Goal: Task Accomplishment & Management: Manage account settings

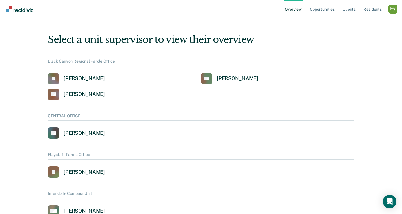
click at [391, 11] on div "Profile dropdown button" at bounding box center [393, 9] width 9 height 9
click at [349, 21] on link "Profile" at bounding box center [370, 22] width 45 height 5
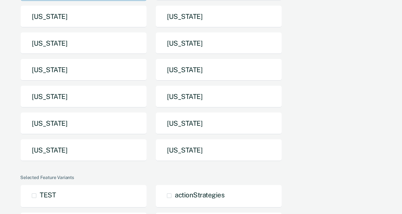
scroll to position [98, 0]
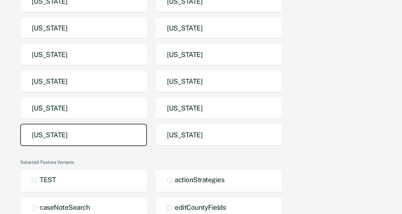
click at [92, 132] on button "[US_STATE]" at bounding box center [83, 135] width 127 height 22
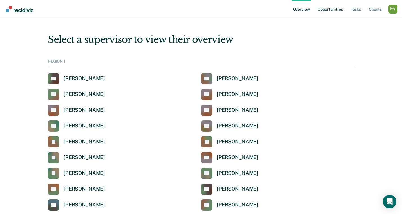
click at [330, 10] on link "Opportunities" at bounding box center [330, 9] width 27 height 18
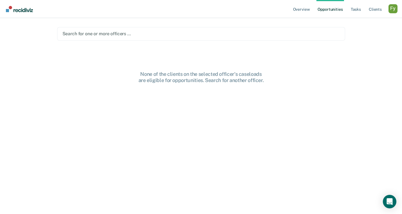
click at [398, 9] on div "Overview Opportunities Tasks Client s Profile How it works Log Out" at bounding box center [201, 9] width 402 height 18
click at [394, 9] on div "Profile dropdown button" at bounding box center [393, 8] width 9 height 9
click at [354, 21] on link "Profile" at bounding box center [370, 23] width 45 height 5
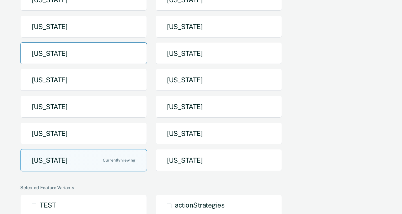
scroll to position [73, 0]
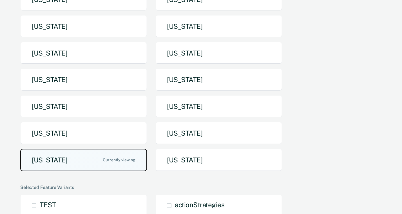
click at [64, 157] on button "[US_STATE]" at bounding box center [83, 160] width 127 height 22
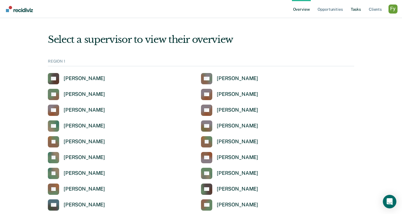
click at [358, 8] on link "Tasks" at bounding box center [356, 9] width 12 height 18
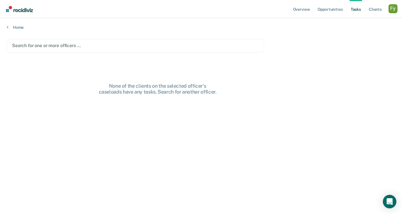
click at [21, 47] on div at bounding box center [135, 45] width 247 height 6
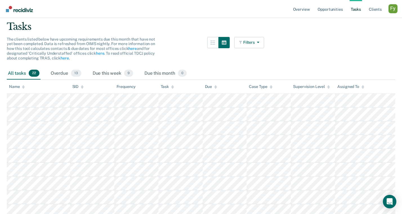
scroll to position [39, 0]
click at [391, 10] on div "Profile dropdown button" at bounding box center [393, 8] width 9 height 9
click at [365, 30] on link "How it works" at bounding box center [370, 30] width 45 height 5
click at [56, 71] on div "Overdue 13" at bounding box center [66, 73] width 33 height 12
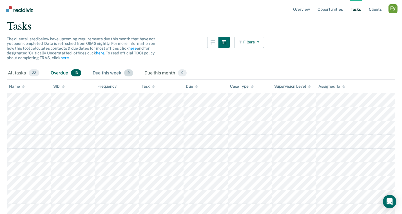
click at [100, 72] on div "Due this week 9" at bounding box center [113, 73] width 43 height 12
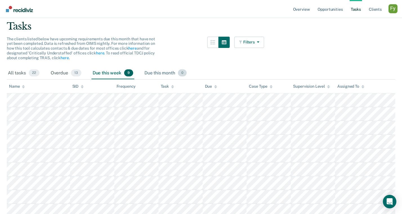
click at [152, 72] on div "Due this month 0" at bounding box center [165, 73] width 45 height 12
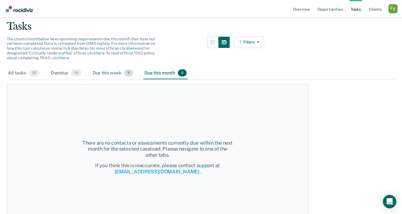
click at [104, 73] on div "Due this week 9" at bounding box center [113, 73] width 43 height 12
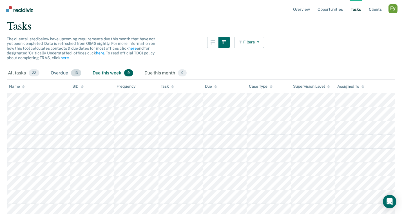
click at [53, 70] on div "Overdue 13" at bounding box center [66, 73] width 33 height 12
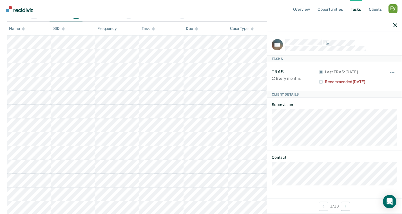
scroll to position [0, 0]
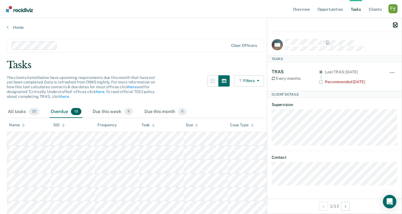
click at [395, 27] on icon "button" at bounding box center [396, 25] width 4 height 4
click at [397, 24] on icon "button" at bounding box center [396, 25] width 4 height 4
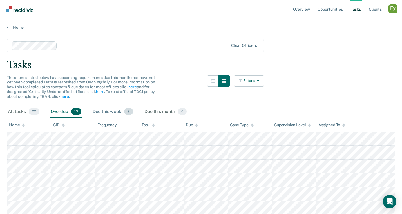
click at [110, 110] on div "Due this week 9" at bounding box center [113, 112] width 43 height 12
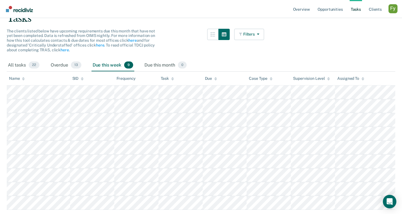
scroll to position [65, 0]
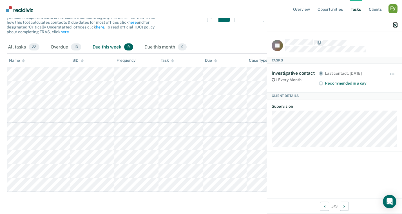
click at [394, 25] on icon "button" at bounding box center [396, 25] width 4 height 4
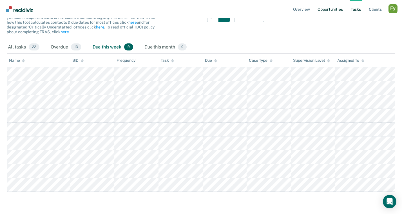
click at [330, 8] on link "Opportunities" at bounding box center [330, 9] width 27 height 18
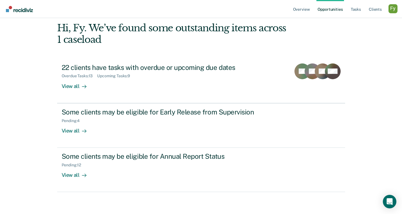
scroll to position [26, 0]
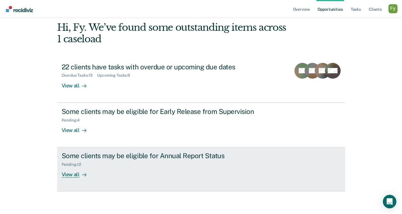
click at [78, 173] on div "View all" at bounding box center [78, 172] width 32 height 11
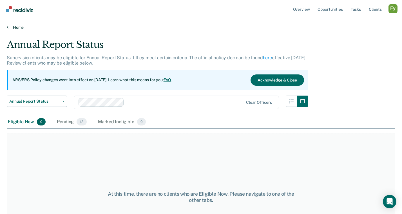
click at [19, 26] on link "Home" at bounding box center [201, 27] width 389 height 5
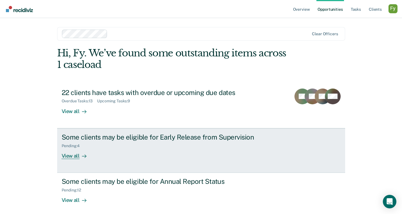
click at [101, 147] on div "Pending : 4" at bounding box center [161, 144] width 198 height 7
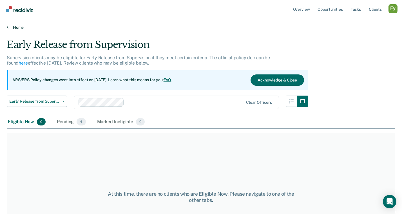
click at [11, 25] on link "Home" at bounding box center [201, 27] width 389 height 5
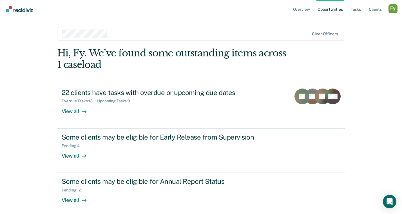
click at [116, 33] on div at bounding box center [210, 33] width 200 height 6
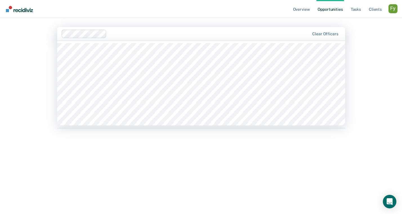
click at [124, 33] on div at bounding box center [209, 33] width 201 height 6
click at [128, 32] on div at bounding box center [204, 33] width 211 height 6
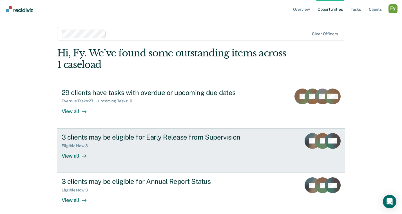
click at [117, 149] on div "3 clients may be eligible for Early Release from Supervision Eligible Now : 3 V…" at bounding box center [167, 146] width 211 height 26
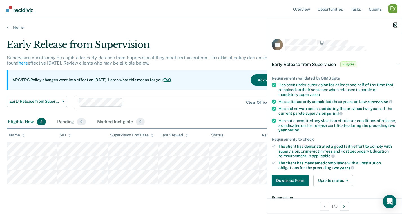
click at [395, 24] on icon "button" at bounding box center [396, 25] width 4 height 4
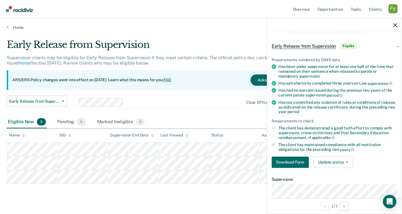
scroll to position [27, 0]
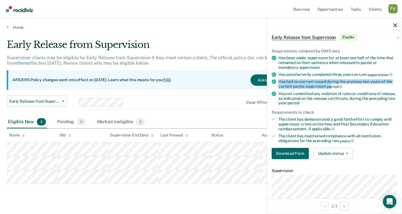
drag, startPoint x: 279, startPoint y: 81, endPoint x: 331, endPoint y: 86, distance: 52.0
click at [331, 86] on div "Has had no warrant issued during the previous two years of the current parole s…" at bounding box center [338, 84] width 119 height 10
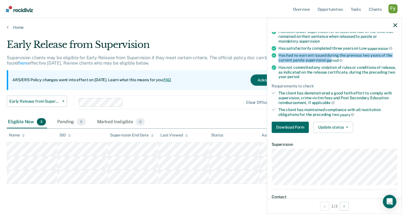
scroll to position [54, 0]
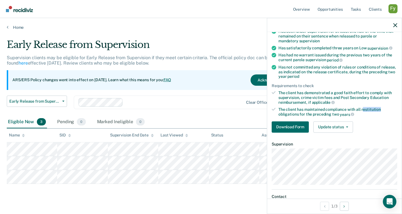
drag, startPoint x: 362, startPoint y: 109, endPoint x: 385, endPoint y: 109, distance: 23.1
click at [385, 109] on div "The client has maintained compliance with all restitution obligations for the p…" at bounding box center [338, 112] width 119 height 10
click at [344, 126] on button "Update status" at bounding box center [334, 126] width 40 height 11
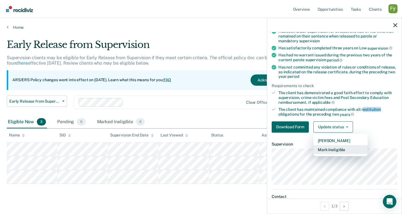
click at [336, 148] on button "Mark Ineligible" at bounding box center [341, 149] width 54 height 9
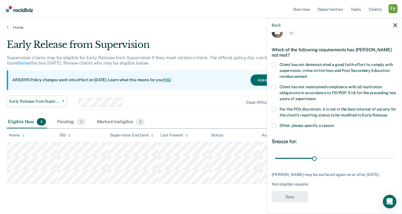
scroll to position [12, 0]
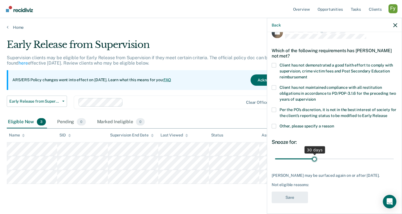
click at [314, 159] on input "range" at bounding box center [334, 159] width 119 height 10
click at [276, 24] on button "Back" at bounding box center [276, 25] width 9 height 5
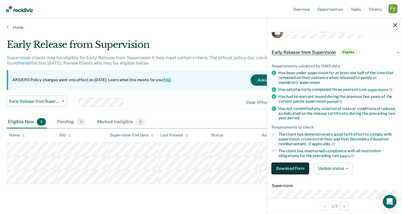
click at [295, 168] on button "Download Form" at bounding box center [290, 168] width 37 height 11
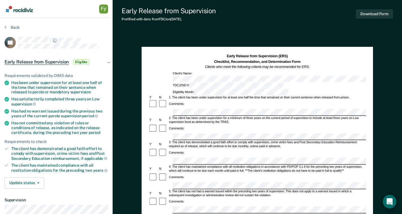
click at [187, 51] on div "Early Release from Supervision (ERS) Checklist, Recommendation, and Determinati…" at bounding box center [258, 198] width 232 height 302
click at [14, 27] on button "Back" at bounding box center [12, 27] width 15 height 5
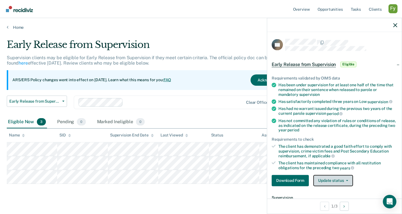
click at [343, 180] on button "Update status" at bounding box center [334, 180] width 40 height 11
click at [65, 120] on div "Pending 0" at bounding box center [71, 122] width 31 height 12
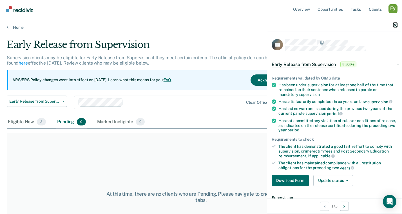
click at [395, 26] on icon "button" at bounding box center [396, 25] width 4 height 4
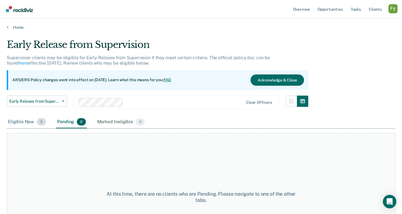
click at [17, 121] on div "Eligible Now 3" at bounding box center [27, 122] width 40 height 12
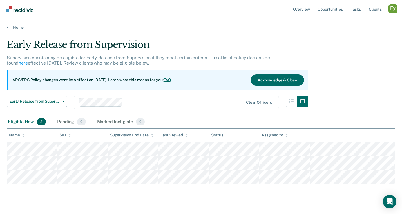
click at [18, 25] on div "Home" at bounding box center [201, 24] width 402 height 12
click at [18, 28] on link "Home" at bounding box center [201, 27] width 389 height 5
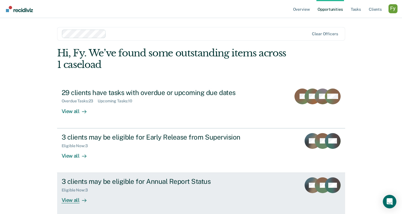
click at [156, 183] on div "3 clients may be eligible for Annual Report Status" at bounding box center [161, 181] width 198 height 8
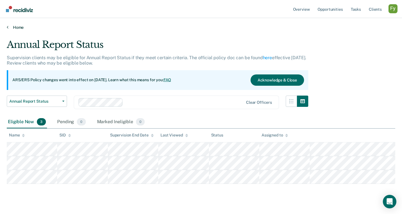
click at [18, 27] on link "Home" at bounding box center [201, 27] width 389 height 5
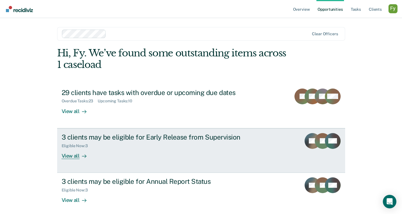
click at [157, 150] on div "3 clients may be eligible for Early Release from Supervision Eligible Now : 3 V…" at bounding box center [167, 146] width 211 height 26
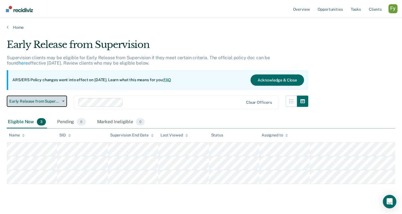
click at [43, 100] on span "Early Release from Supervision" at bounding box center [34, 101] width 51 height 5
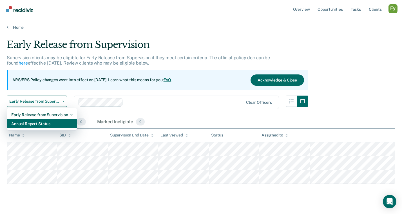
click at [43, 125] on div "Annual Report Status" at bounding box center [41, 123] width 61 height 9
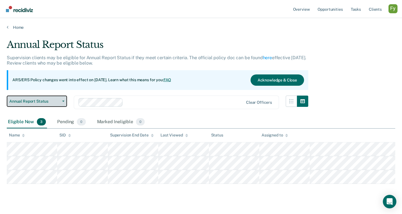
click at [45, 102] on span "Annual Report Status" at bounding box center [34, 101] width 51 height 5
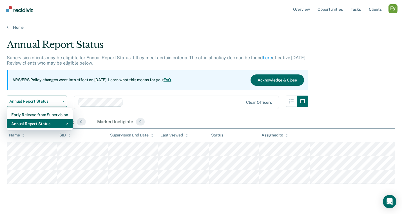
click at [43, 125] on div "Annual Report Status" at bounding box center [39, 123] width 57 height 9
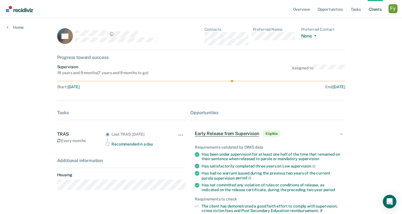
click at [376, 8] on link "Client s" at bounding box center [375, 9] width 15 height 18
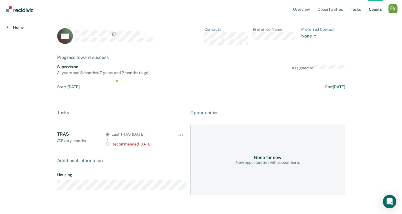
click at [20, 27] on link "Home" at bounding box center [15, 27] width 17 height 5
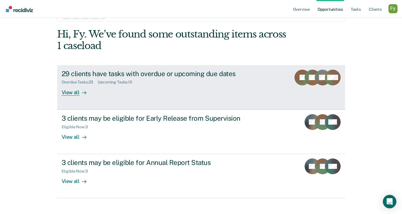
scroll to position [26, 0]
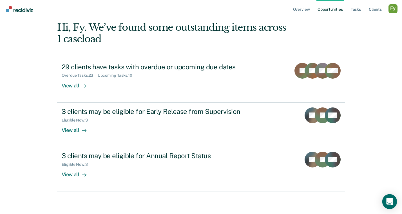
click at [387, 199] on icon "Open Intercom Messenger" at bounding box center [389, 201] width 7 height 7
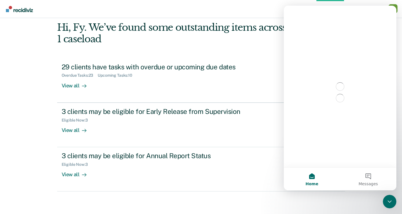
scroll to position [0, 0]
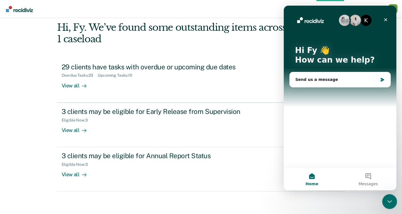
click at [385, 197] on div "Close Intercom Messenger" at bounding box center [389, 201] width 14 height 14
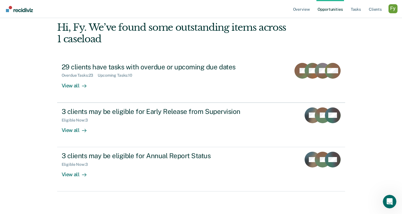
click at [393, 5] on div "Profile dropdown button" at bounding box center [393, 8] width 9 height 9
click at [391, 6] on div "Profile dropdown button" at bounding box center [393, 8] width 9 height 9
click at [351, 20] on div "Overview Opportunities Tasks Client s Profile How it works Log Out Clear office…" at bounding box center [201, 93] width 402 height 239
click at [376, 9] on link "Client s" at bounding box center [375, 9] width 15 height 18
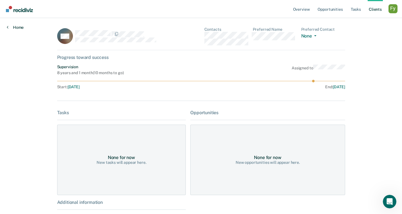
click at [18, 26] on link "Home" at bounding box center [15, 27] width 17 height 5
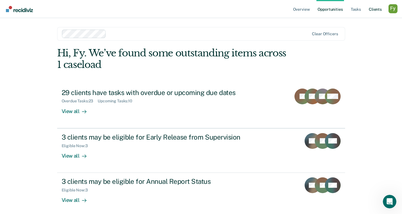
click at [375, 10] on link "Client s" at bounding box center [375, 9] width 15 height 18
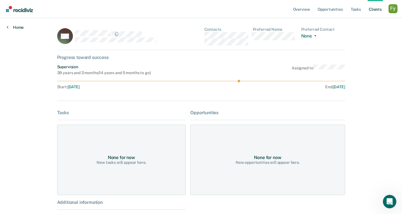
click at [12, 28] on link "Home" at bounding box center [15, 27] width 17 height 5
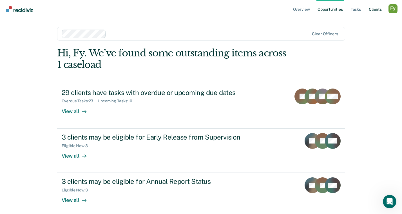
click at [375, 7] on link "Client s" at bounding box center [375, 9] width 15 height 18
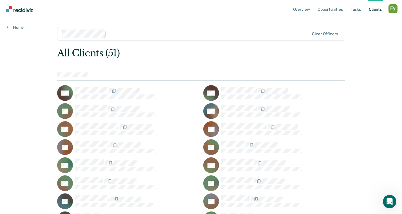
click at [395, 9] on div "Profile dropdown button" at bounding box center [393, 8] width 9 height 9
click at [350, 23] on link "Profile" at bounding box center [370, 23] width 45 height 5
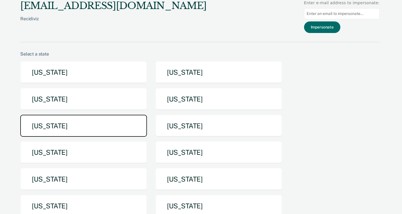
click at [114, 123] on button "[US_STATE]" at bounding box center [83, 126] width 127 height 22
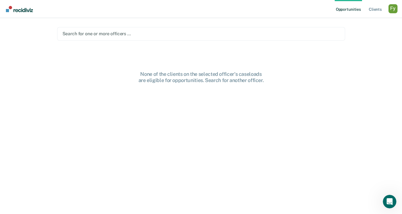
click at [125, 36] on div at bounding box center [202, 33] width 278 height 6
click at [111, 34] on div at bounding box center [205, 33] width 209 height 6
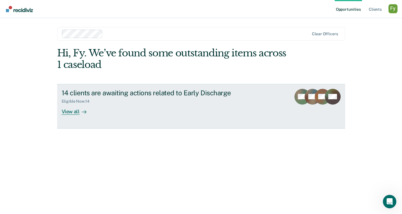
click at [95, 110] on div "14 clients are awaiting actions related to Early Discharge Eligible Now : 14 Vi…" at bounding box center [167, 102] width 211 height 26
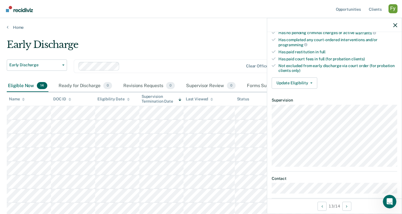
scroll to position [144, 0]
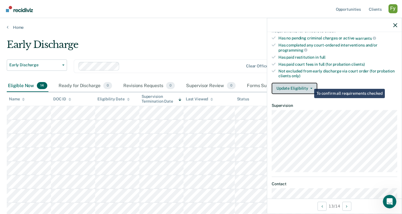
click at [306, 83] on button "Update Eligibility" at bounding box center [295, 88] width 46 height 11
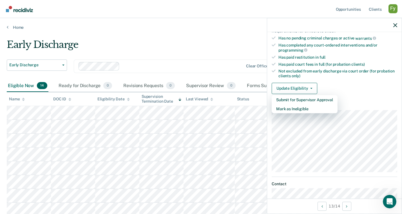
click at [357, 86] on div "Update Eligibility Submit for Supervisor Approval [PERSON_NAME] as Ineligible" at bounding box center [335, 88] width 126 height 11
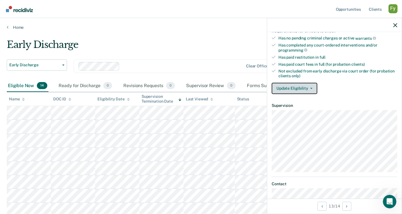
click at [308, 83] on button "Update Eligibility" at bounding box center [295, 88] width 46 height 11
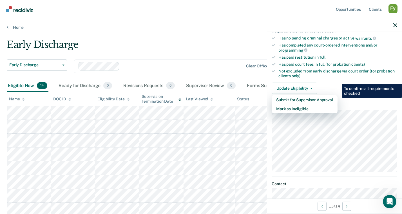
click at [337, 83] on div "Update Eligibility Submit for Supervisor Approval [PERSON_NAME] as Ineligible" at bounding box center [335, 88] width 126 height 11
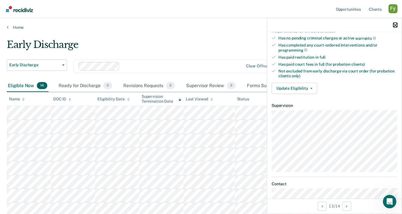
click at [395, 25] on icon "button" at bounding box center [396, 25] width 4 height 4
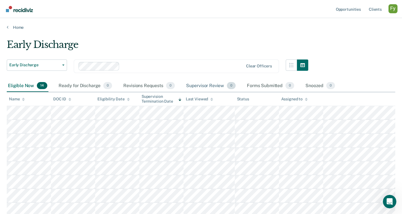
click at [207, 84] on div "Supervisor Review 0" at bounding box center [211, 86] width 52 height 12
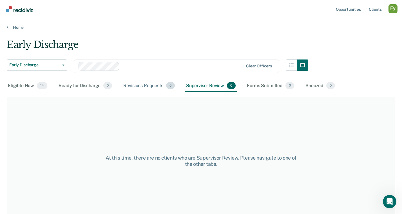
click at [134, 82] on div "Revisions Requests 0" at bounding box center [149, 86] width 54 height 12
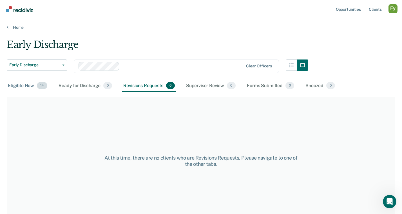
click at [25, 84] on div "Eligible Now 14" at bounding box center [28, 86] width 42 height 12
